Goal: Information Seeking & Learning: Compare options

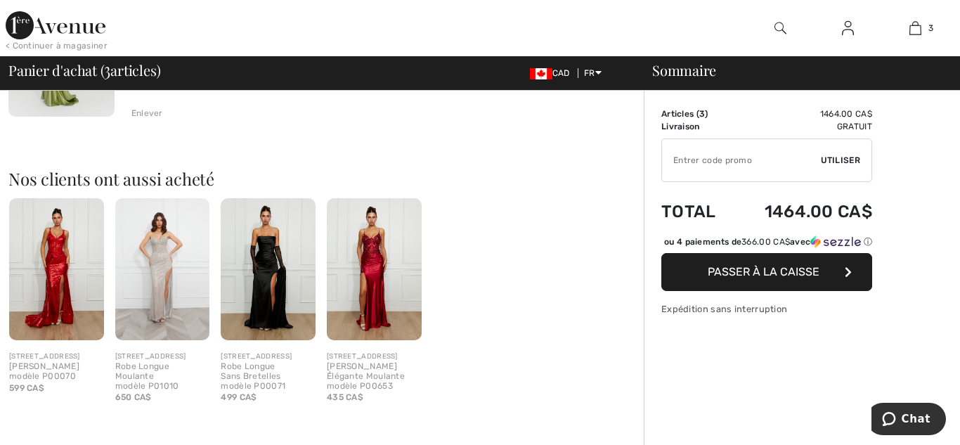
scroll to position [608, 0]
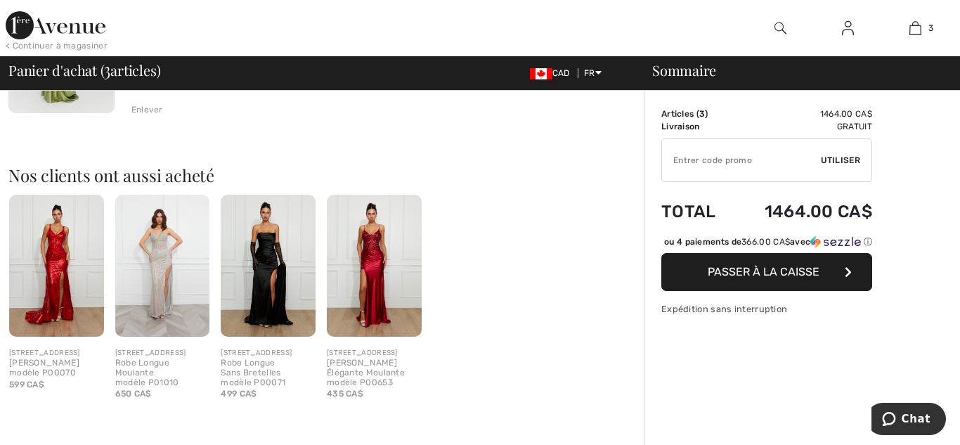
click at [383, 270] on img at bounding box center [374, 266] width 95 height 142
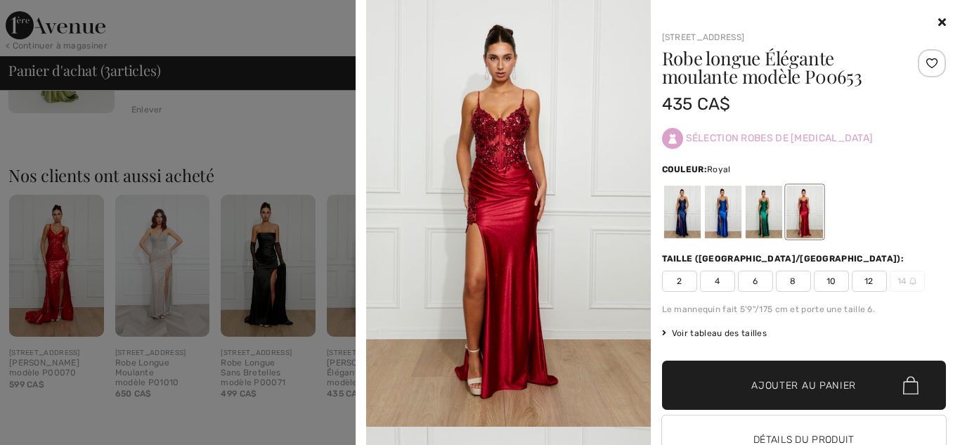
click at [718, 210] on div at bounding box center [722, 211] width 37 height 53
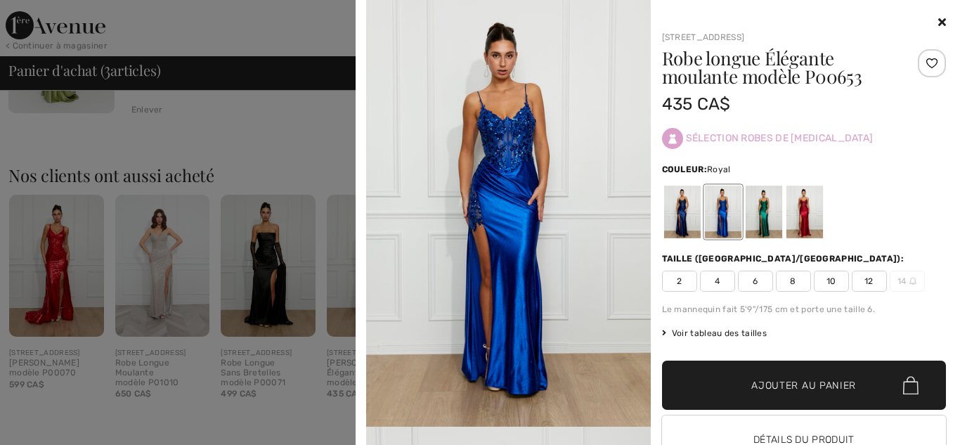
click at [941, 22] on icon at bounding box center [942, 21] width 8 height 11
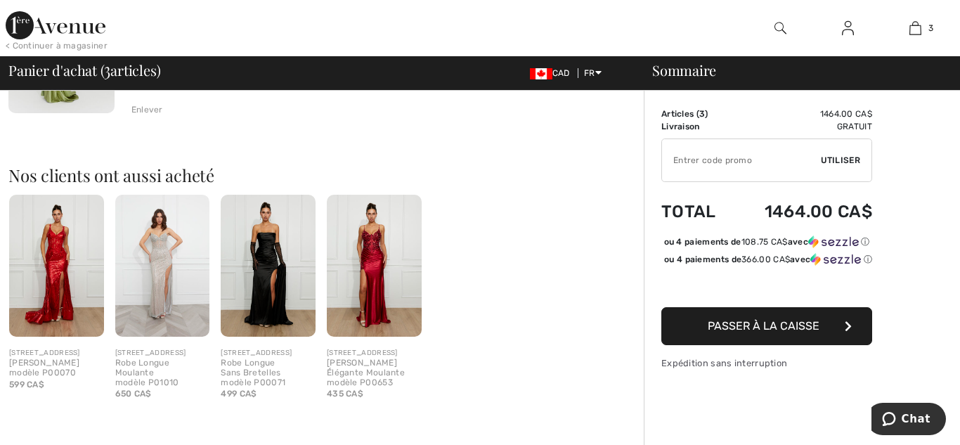
click at [53, 266] on img at bounding box center [56, 266] width 95 height 142
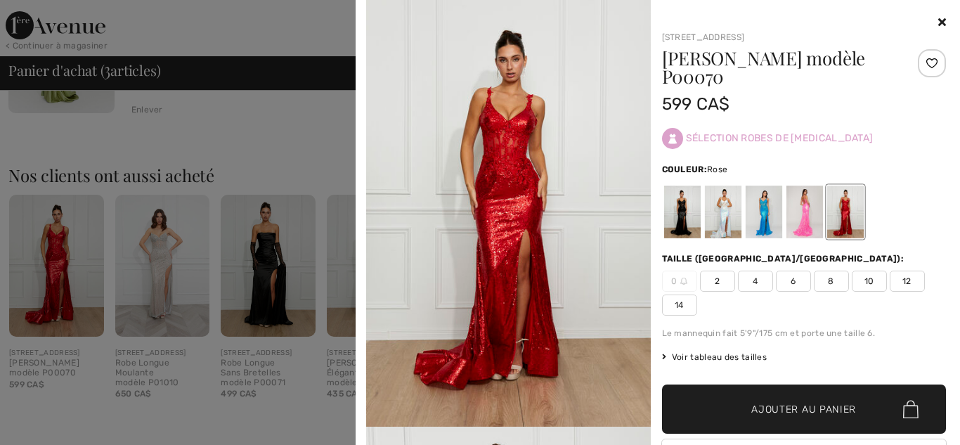
click at [808, 209] on div at bounding box center [803, 211] width 37 height 53
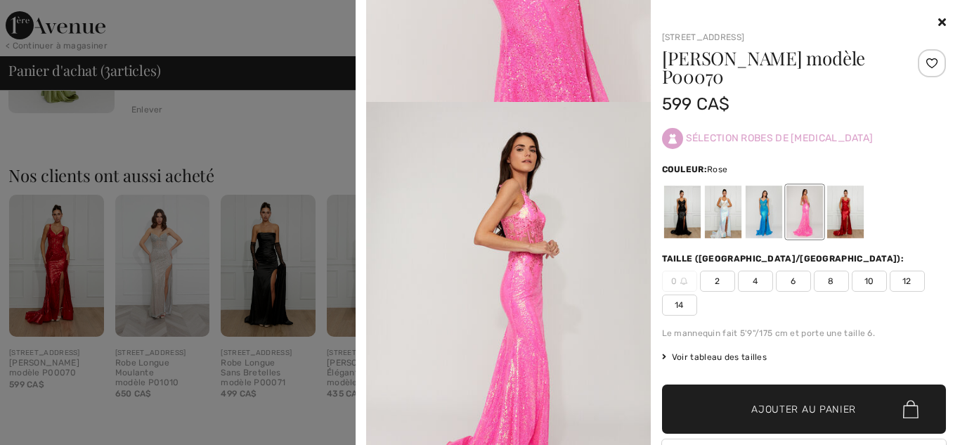
scroll to position [1660, 0]
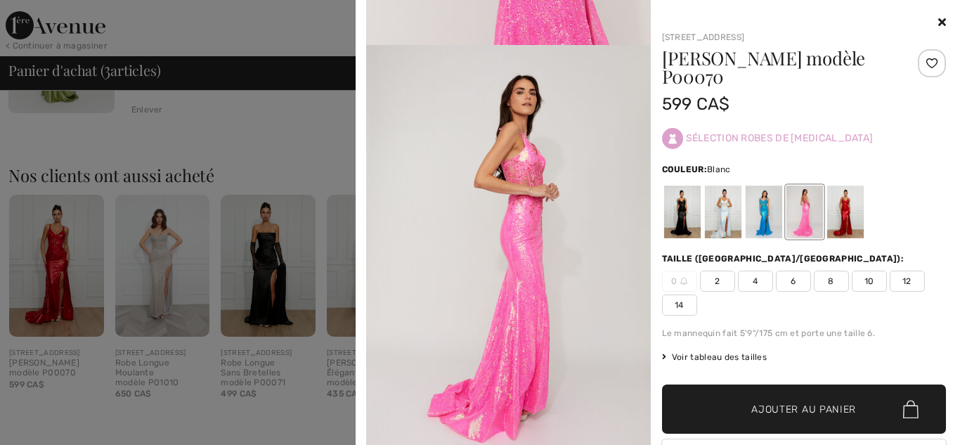
click at [729, 211] on div at bounding box center [722, 211] width 37 height 53
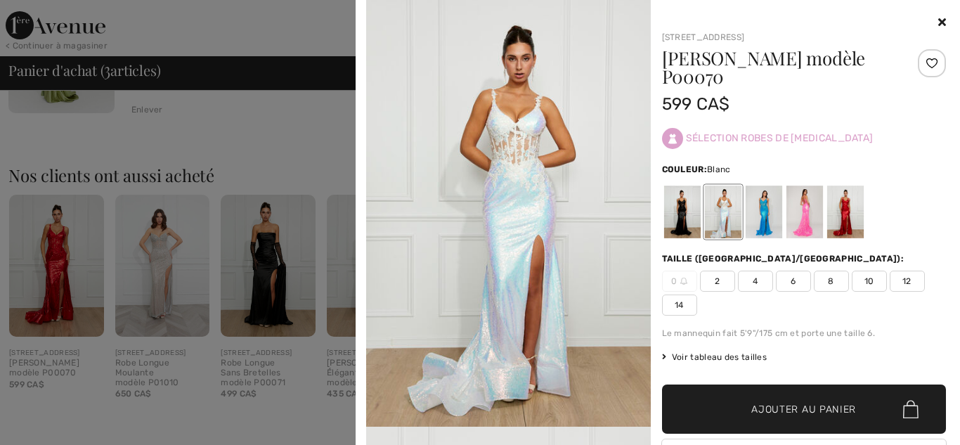
click at [941, 18] on icon at bounding box center [942, 21] width 8 height 11
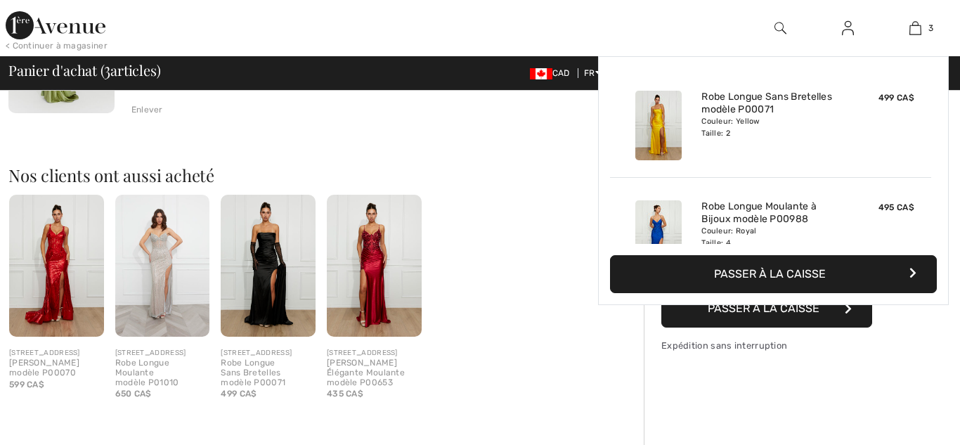
scroll to position [0, 0]
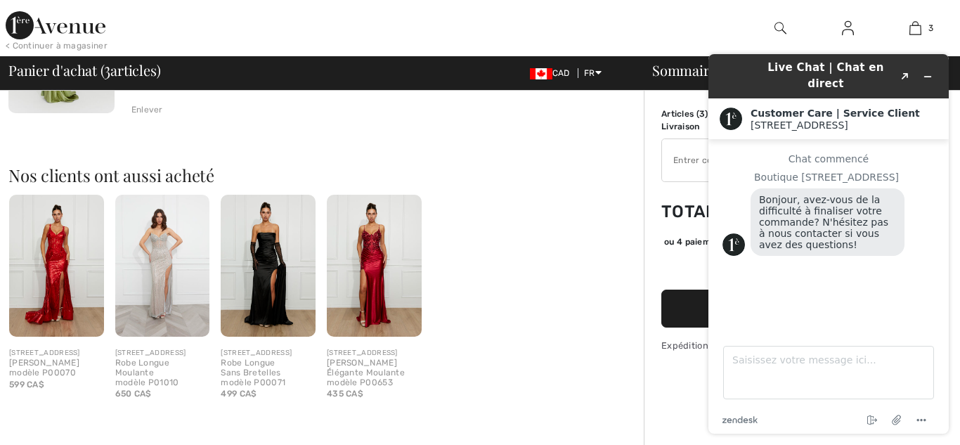
click at [622, 176] on h2 "Nos clients ont aussi acheté" at bounding box center [325, 174] width 635 height 17
click at [620, 178] on h2 "Nos clients ont aussi acheté" at bounding box center [325, 174] width 635 height 17
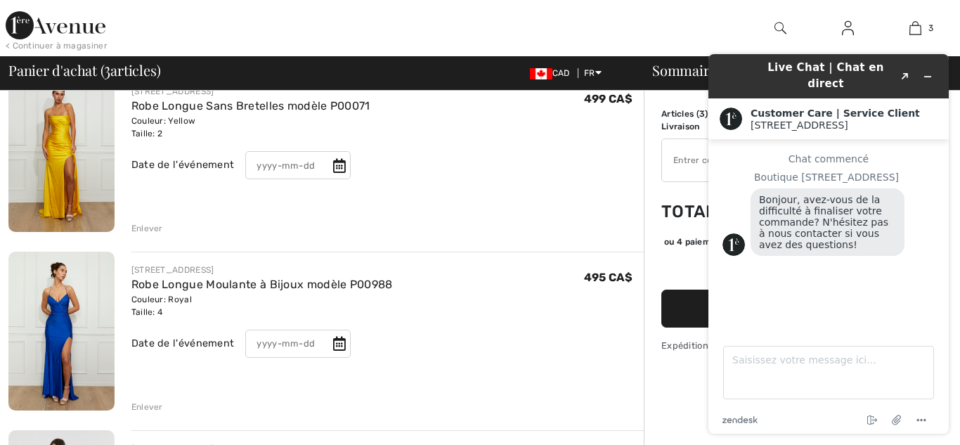
scroll to position [133, 0]
click at [77, 184] on img at bounding box center [61, 151] width 106 height 159
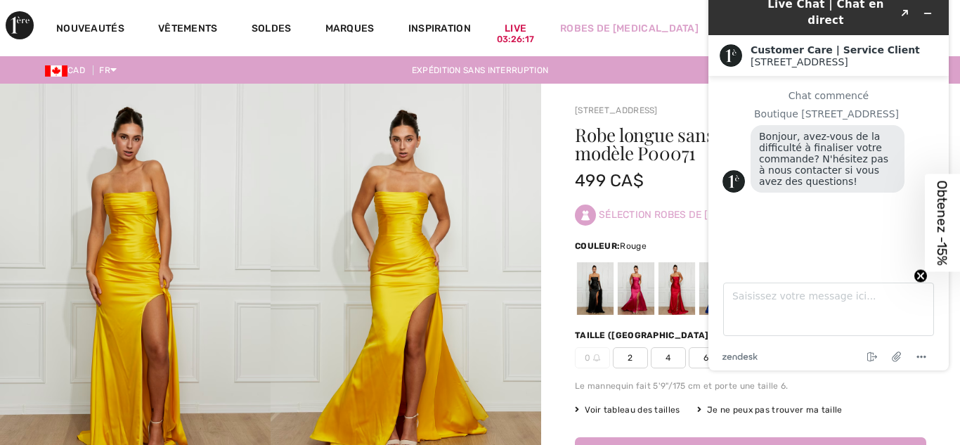
click at [669, 299] on div at bounding box center [676, 288] width 37 height 53
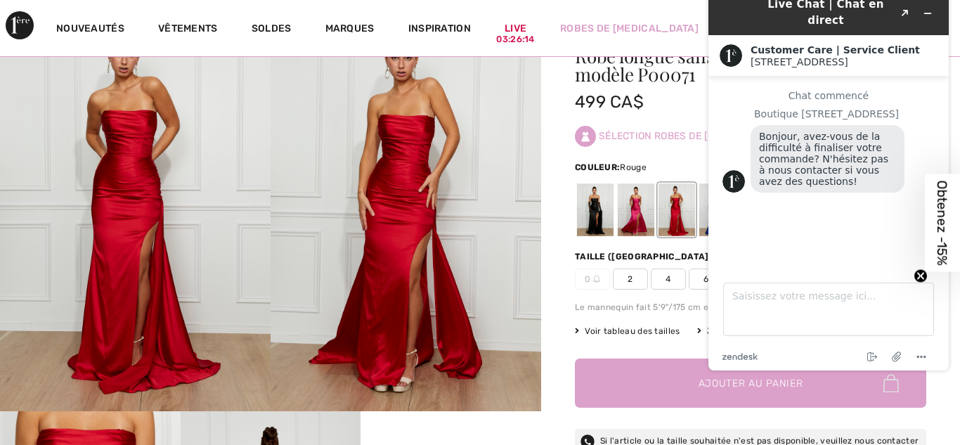
scroll to position [93, 0]
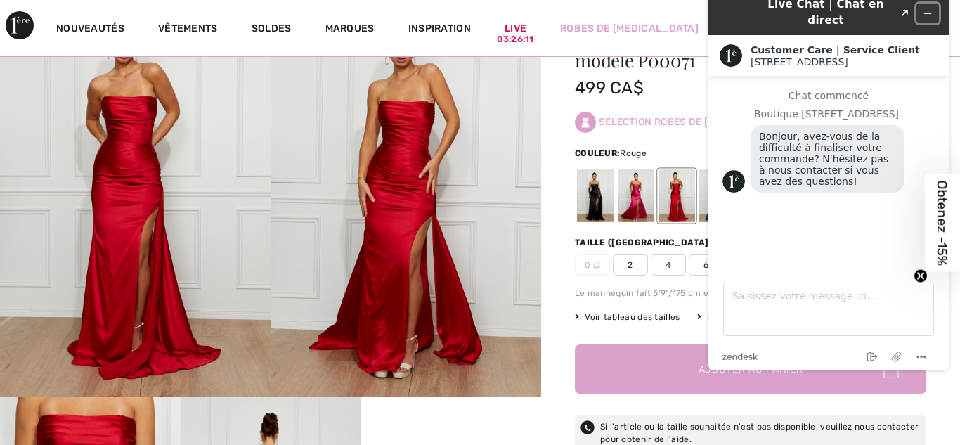
click at [926, 8] on icon "Réduire le widget" at bounding box center [927, 13] width 10 height 10
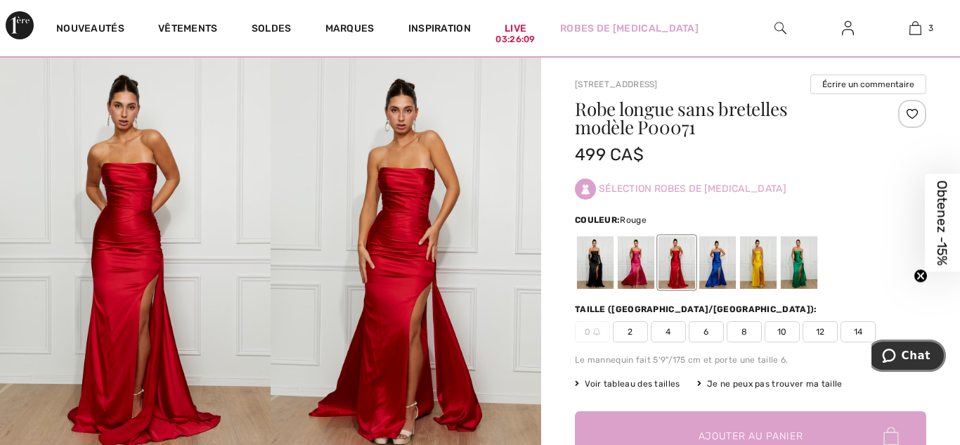
scroll to position [23, 0]
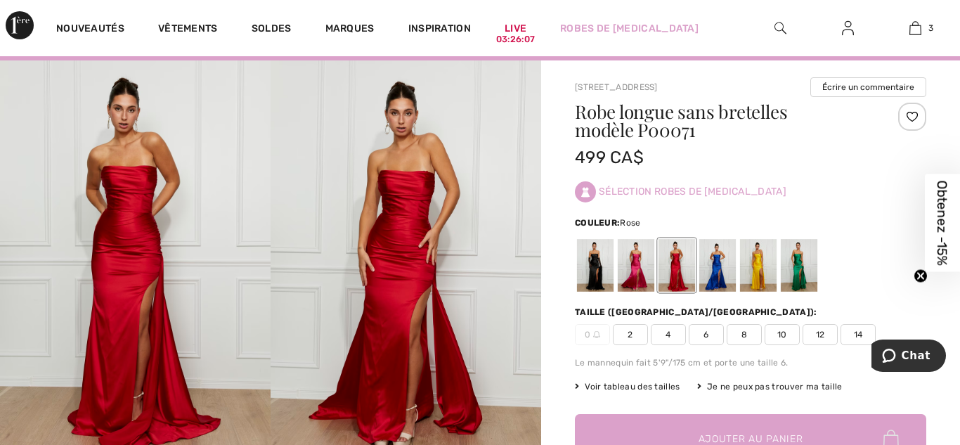
click at [633, 265] on div at bounding box center [635, 265] width 37 height 53
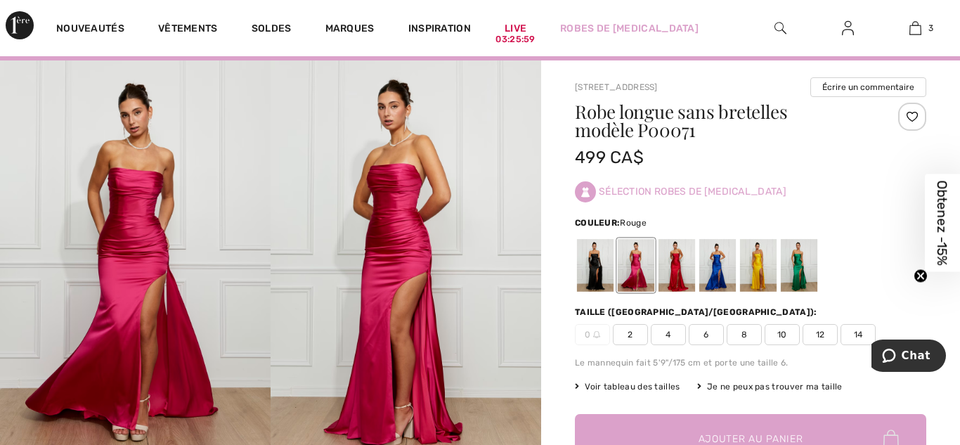
click at [684, 269] on div at bounding box center [676, 265] width 37 height 53
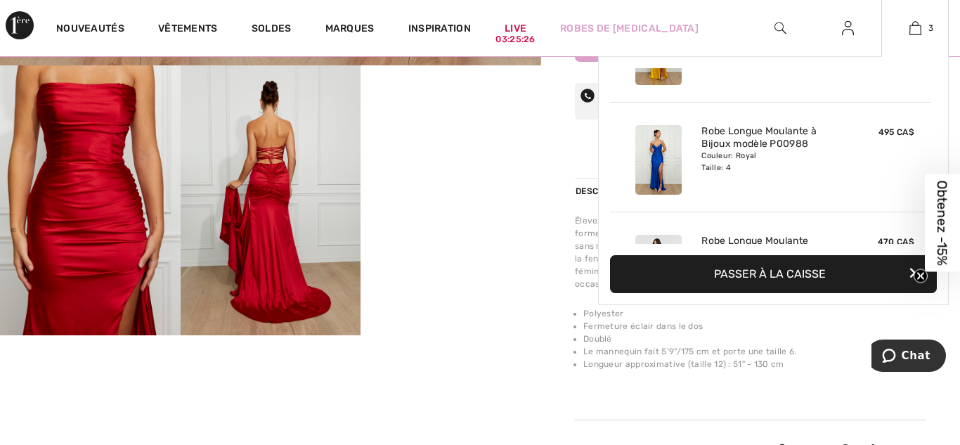
scroll to position [84, 0]
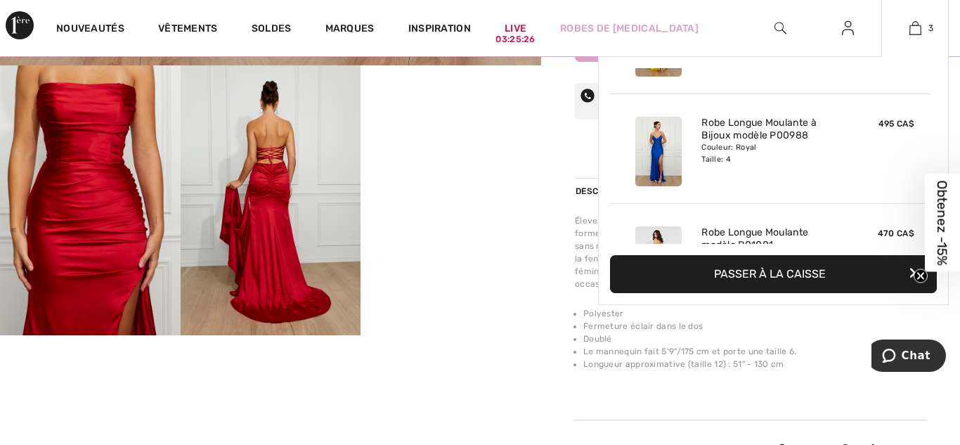
click at [668, 164] on img at bounding box center [658, 152] width 46 height 70
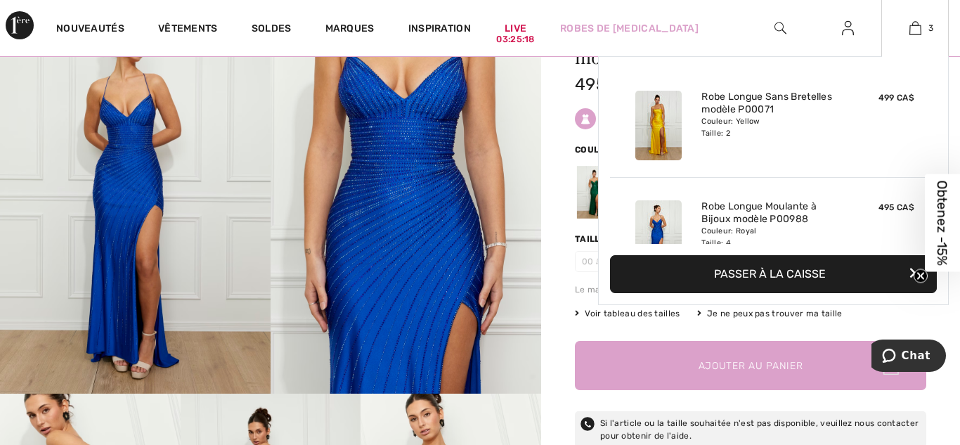
scroll to position [153, 0]
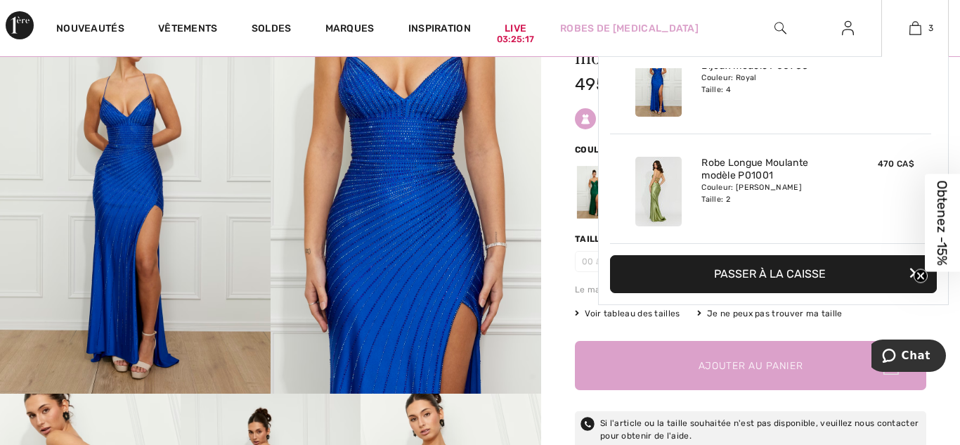
click at [686, 185] on div at bounding box center [658, 191] width 74 height 81
click at [672, 183] on img at bounding box center [658, 192] width 46 height 70
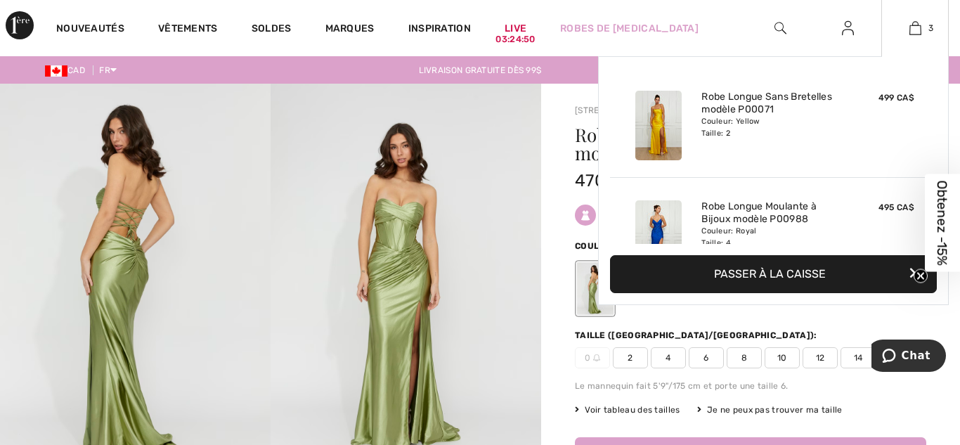
click at [661, 126] on img at bounding box center [658, 126] width 46 height 70
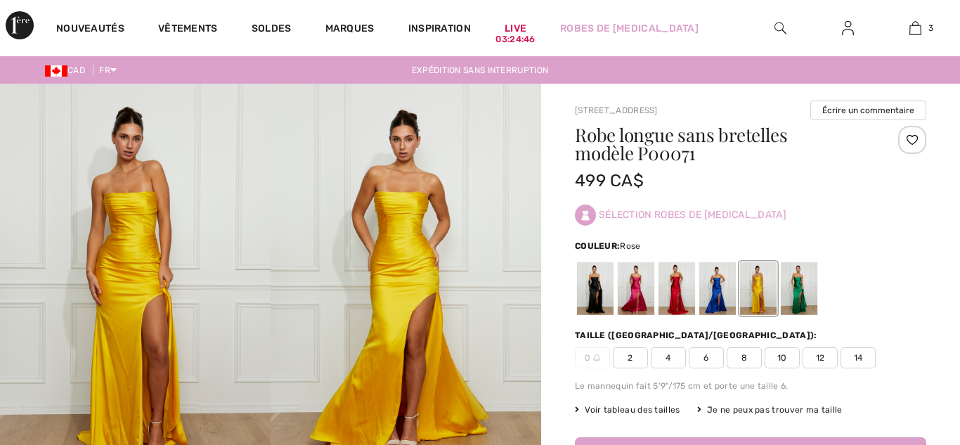
click at [636, 287] on div at bounding box center [635, 288] width 37 height 53
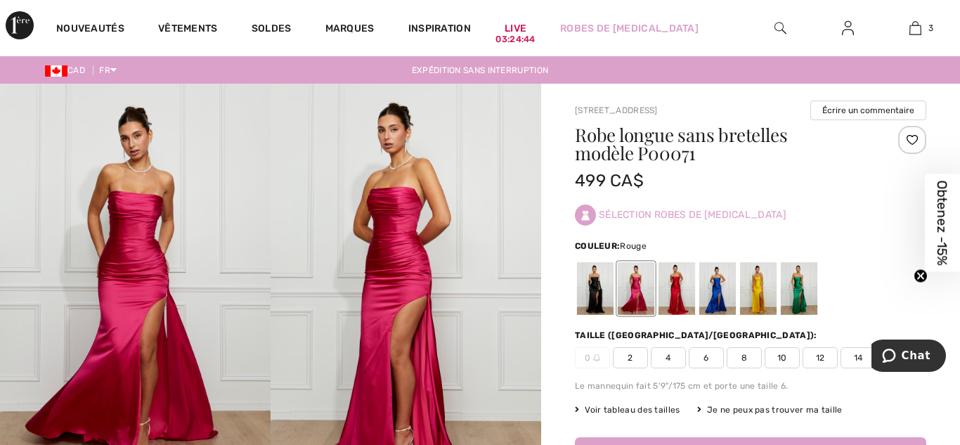
click at [676, 289] on div at bounding box center [676, 288] width 37 height 53
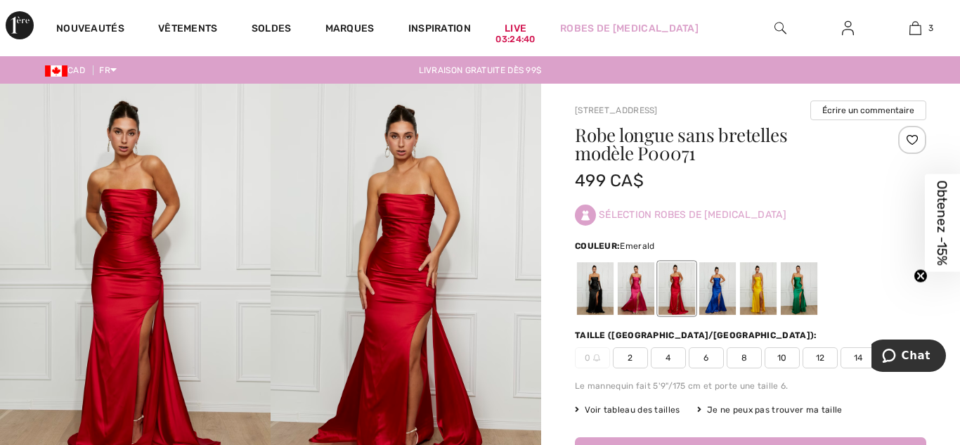
click at [800, 292] on div at bounding box center [798, 288] width 37 height 53
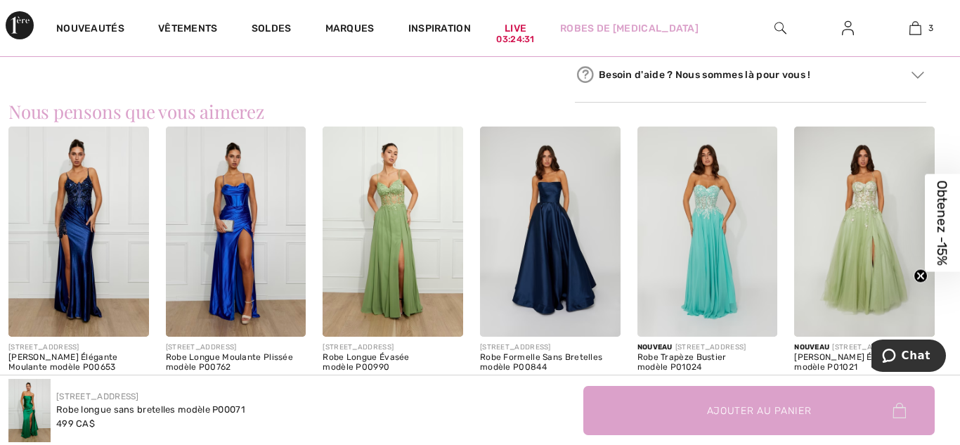
scroll to position [880, 0]
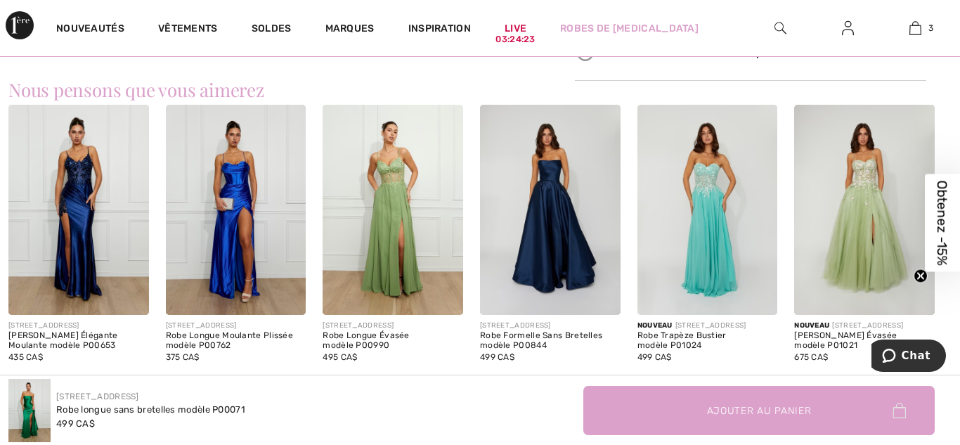
click at [64, 208] on img at bounding box center [78, 210] width 140 height 210
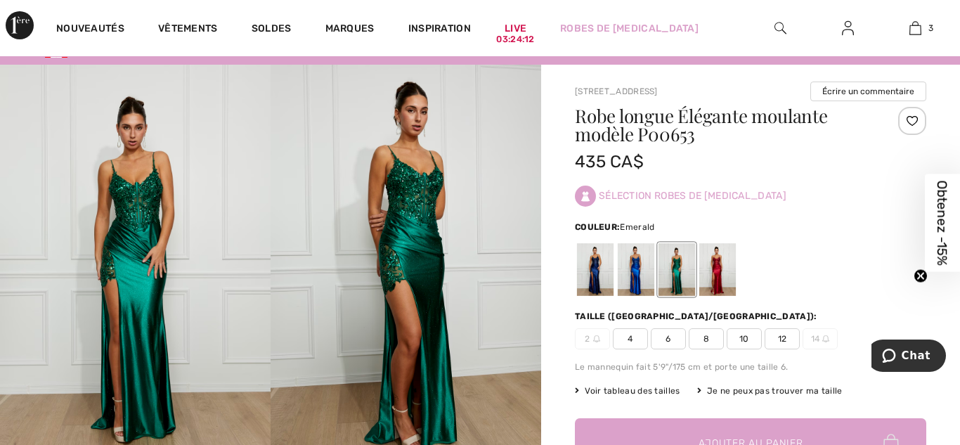
scroll to position [18, 0]
click at [591, 276] on div at bounding box center [595, 270] width 37 height 53
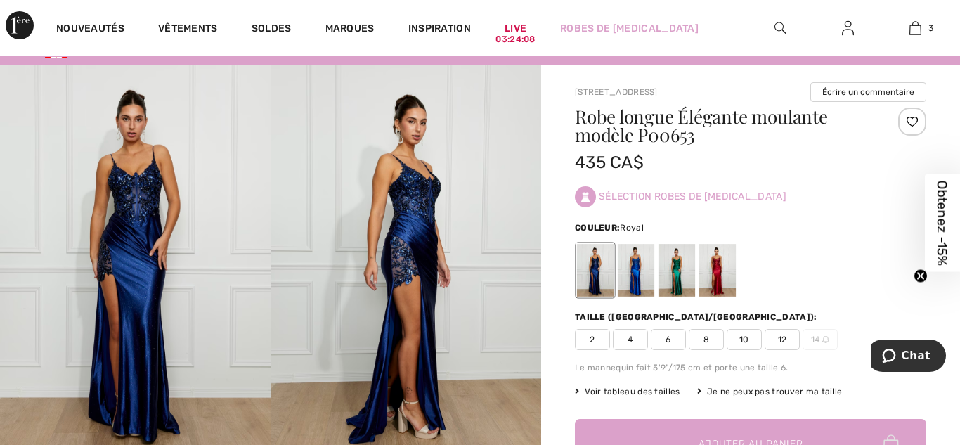
click at [638, 277] on div at bounding box center [635, 270] width 37 height 53
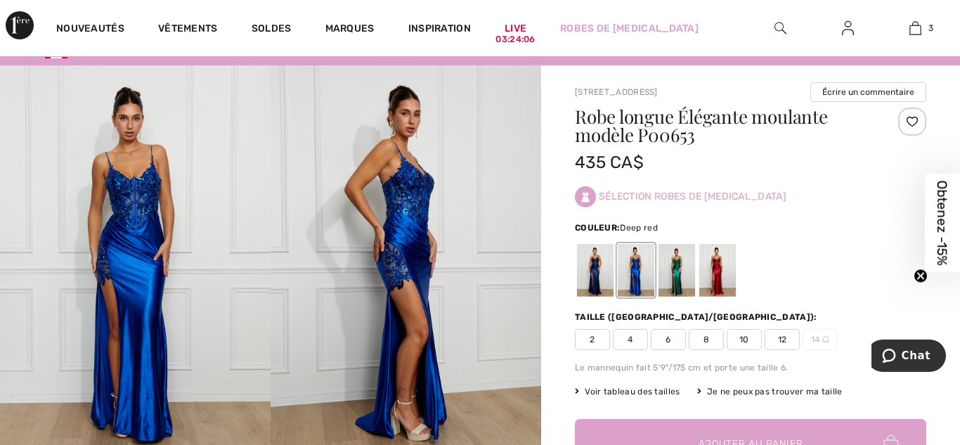
click at [717, 275] on div at bounding box center [717, 270] width 37 height 53
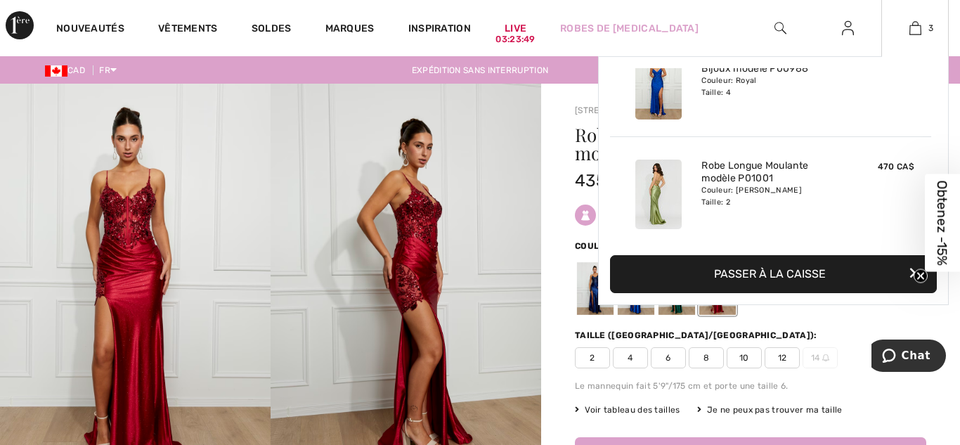
scroll to position [153, 0]
click at [739, 116] on div "Robe Longue Moulante à Bijoux modèle P00988 Couleur: Royal Taille: 4" at bounding box center [770, 81] width 150 height 81
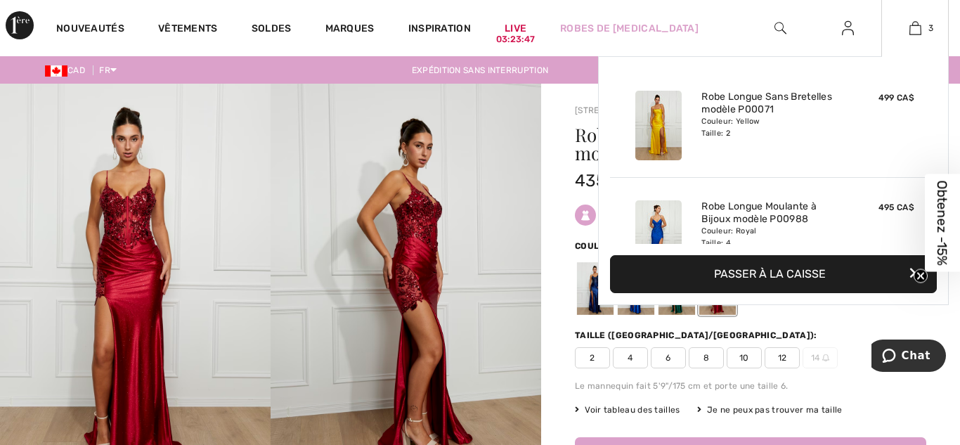
click at [739, 116] on div "Couleur: Yellow Taille: 2" at bounding box center [770, 127] width 138 height 22
click at [657, 114] on img at bounding box center [658, 126] width 46 height 70
